Goal: Register for event/course

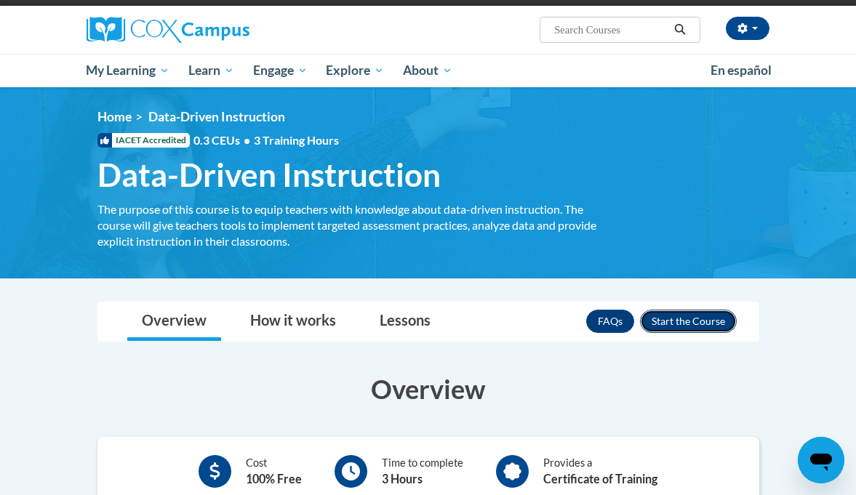
click at [696, 324] on button "Enroll" at bounding box center [688, 321] width 97 height 23
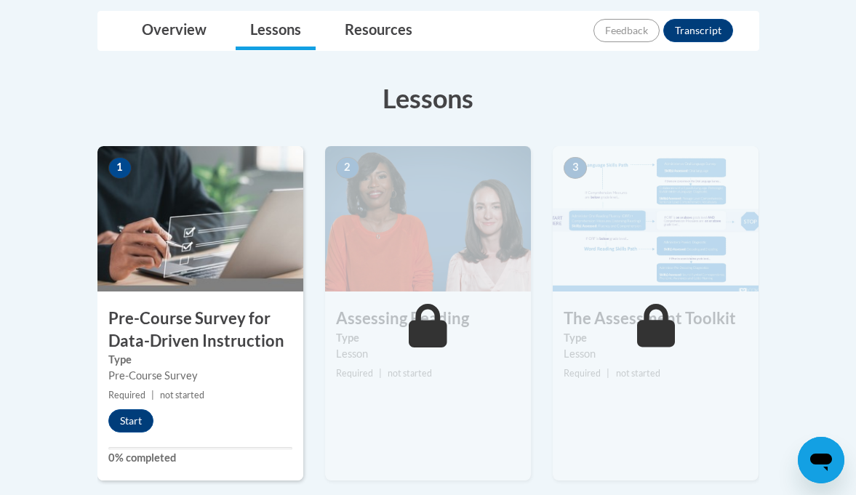
scroll to position [353, 0]
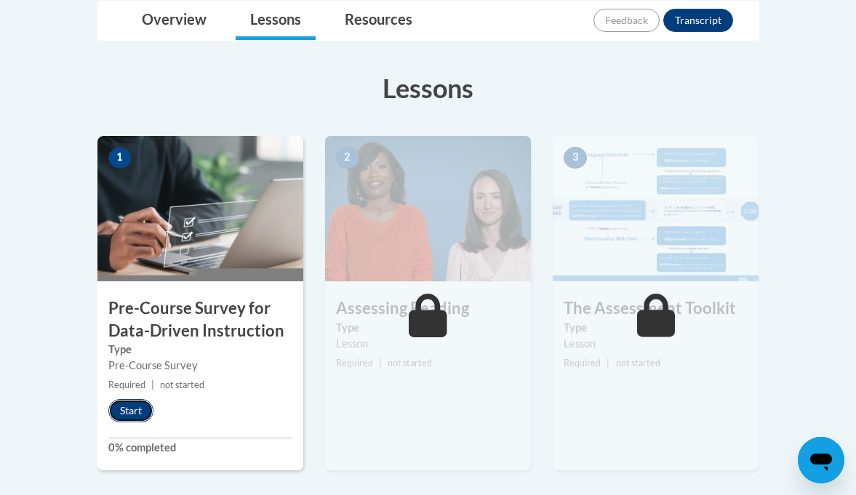
click at [140, 411] on button "Start" at bounding box center [130, 410] width 45 height 23
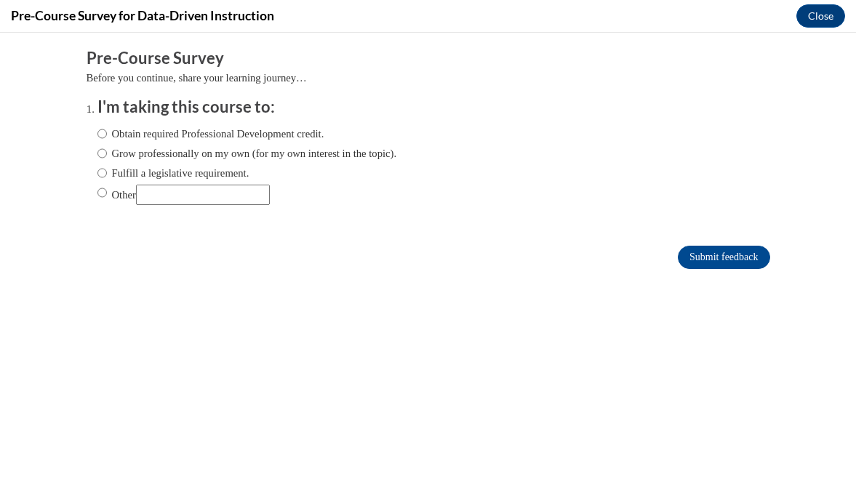
scroll to position [0, 0]
